Goal: Task Accomplishment & Management: Manage account settings

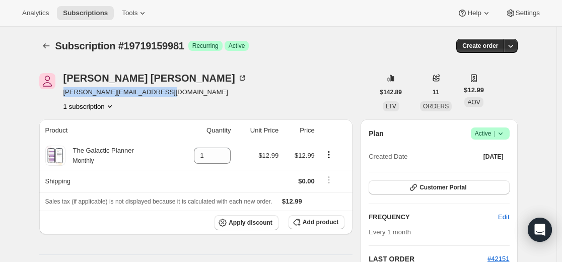
click at [48, 48] on icon "Subscriptions" at bounding box center [46, 46] width 10 height 10
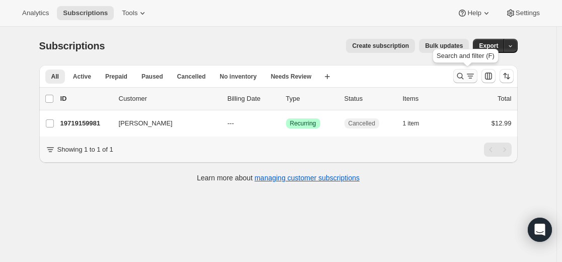
click at [456, 76] on button "Search and filter results" at bounding box center [465, 76] width 24 height 14
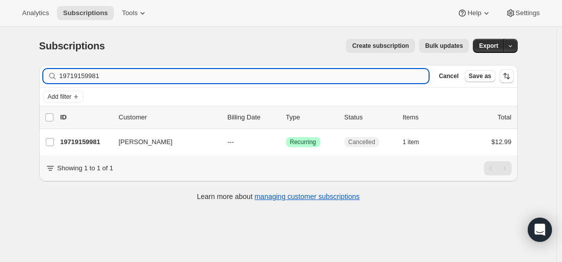
click at [315, 74] on input "19719159981" at bounding box center [243, 76] width 369 height 14
type input "[PERSON_NAME][EMAIL_ADDRESS][PERSON_NAME][DOMAIN_NAME]"
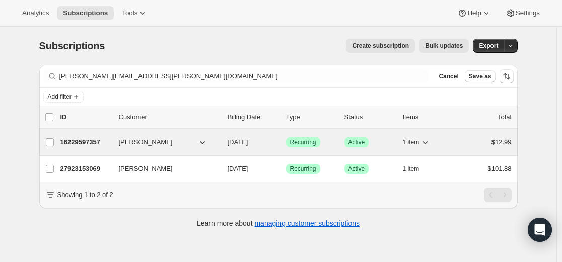
click at [83, 140] on p "16229597357" at bounding box center [85, 142] width 50 height 10
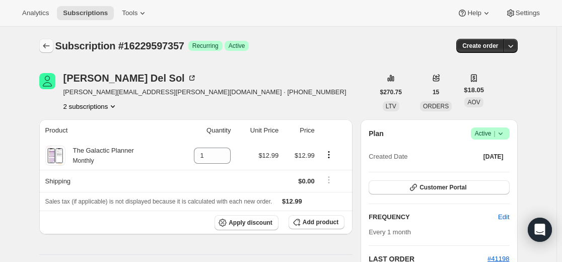
click at [44, 47] on icon "Subscriptions" at bounding box center [46, 46] width 10 height 10
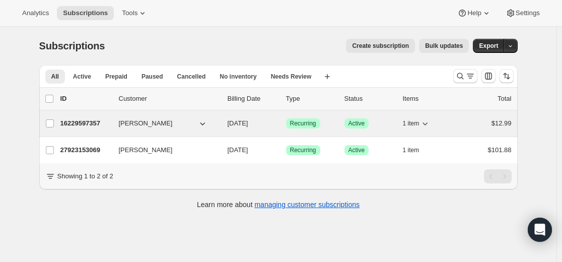
click at [91, 124] on p "16229597357" at bounding box center [85, 123] width 50 height 10
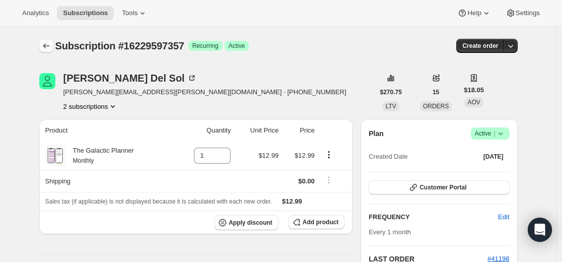
click at [47, 47] on icon "Subscriptions" at bounding box center [46, 46] width 10 height 10
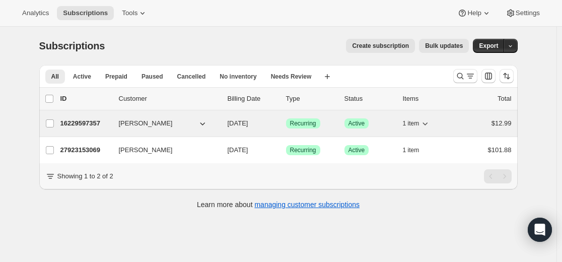
click at [81, 123] on p "16229597357" at bounding box center [85, 123] width 50 height 10
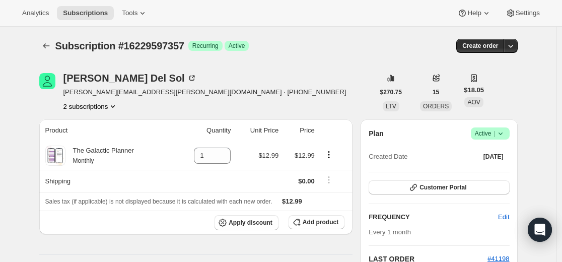
click at [501, 134] on icon at bounding box center [500, 133] width 10 height 10
click at [487, 175] on span "Cancel subscription" at bounding box center [488, 171] width 57 height 10
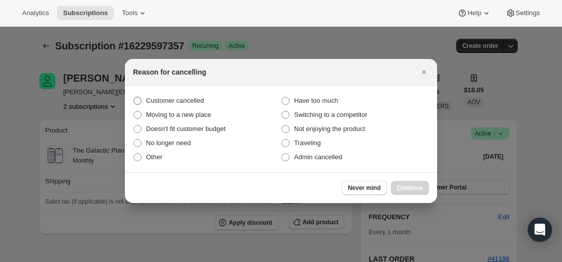
click at [198, 102] on span "Customer cancelled" at bounding box center [175, 101] width 58 height 8
click at [134, 97] on input "Customer cancelled" at bounding box center [133, 97] width 1 height 1
radio input "true"
click at [420, 187] on span "Continue" at bounding box center [410, 188] width 26 height 8
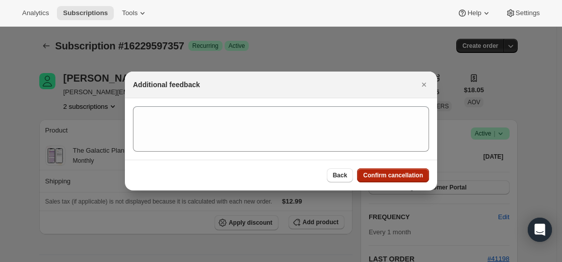
click at [377, 173] on span "Confirm cancellation" at bounding box center [393, 175] width 60 height 8
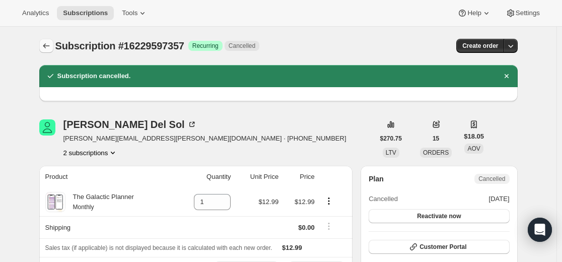
click at [50, 48] on icon "Subscriptions" at bounding box center [46, 46] width 10 height 10
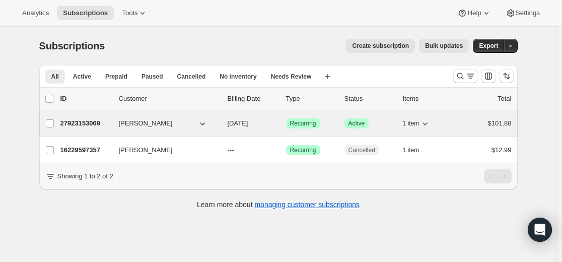
click at [93, 121] on p "27923153069" at bounding box center [85, 123] width 50 height 10
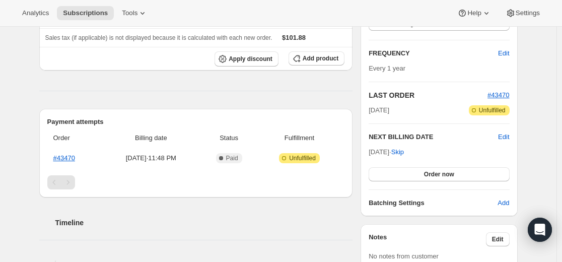
scroll to position [201, 0]
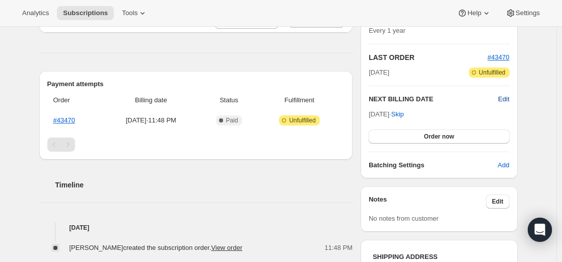
click at [507, 98] on span "Edit" at bounding box center [503, 99] width 11 height 10
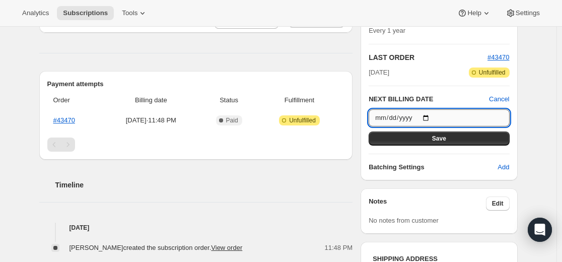
click at [433, 119] on input "[DATE]" at bounding box center [438, 117] width 140 height 17
type input "[DATE]"
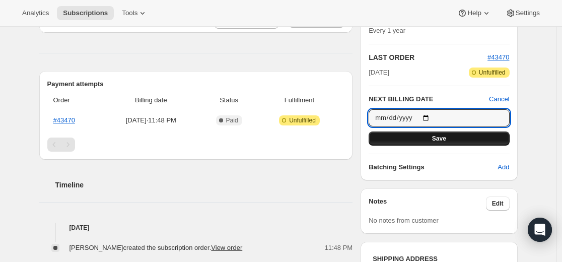
click at [473, 138] on button "Save" at bounding box center [438, 138] width 140 height 14
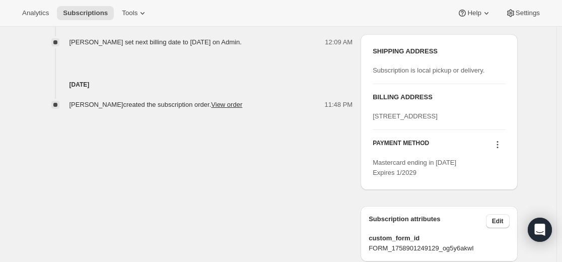
scroll to position [403, 0]
